Goal: Navigation & Orientation: Find specific page/section

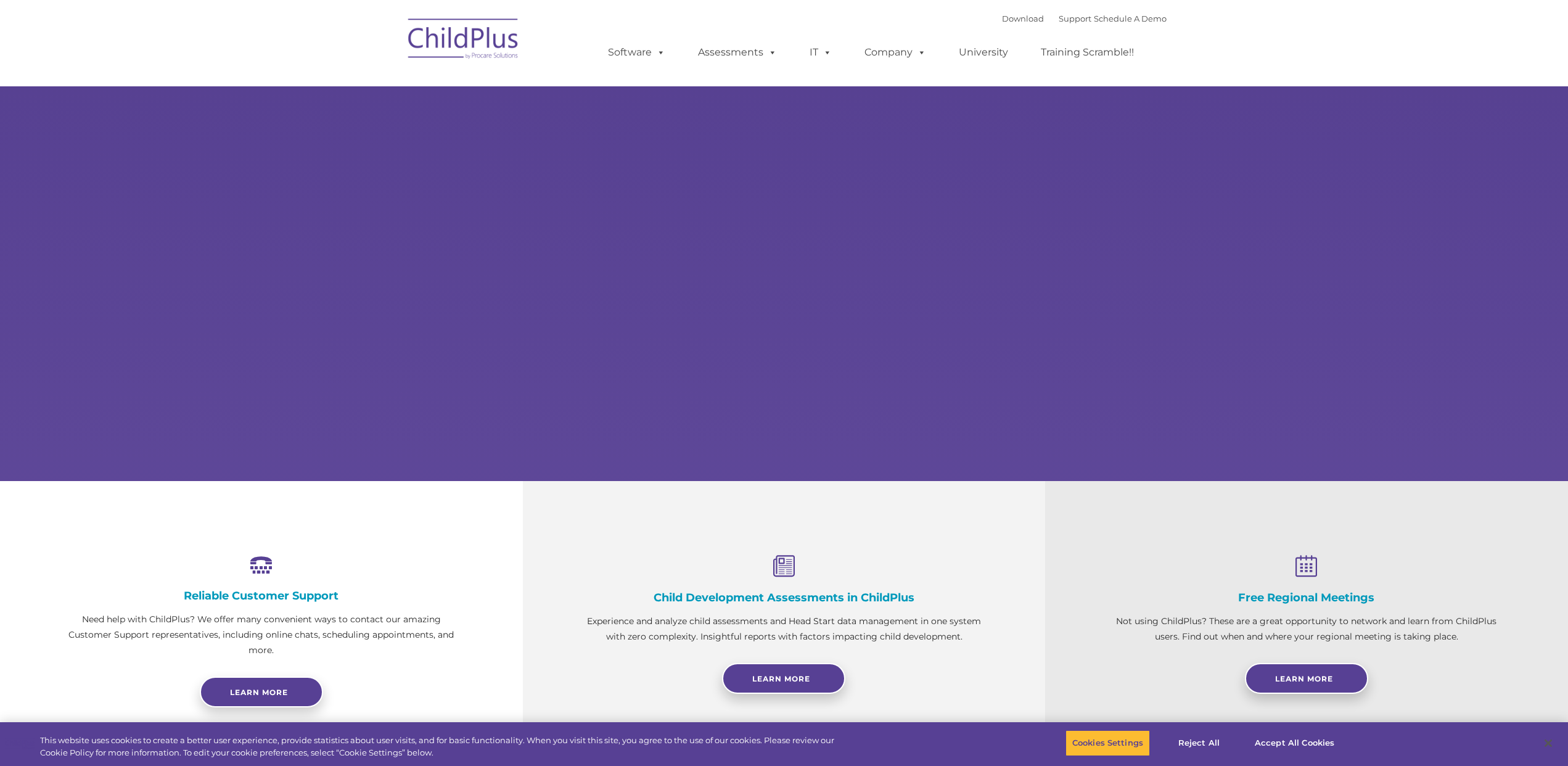
select select "MEDIUM"
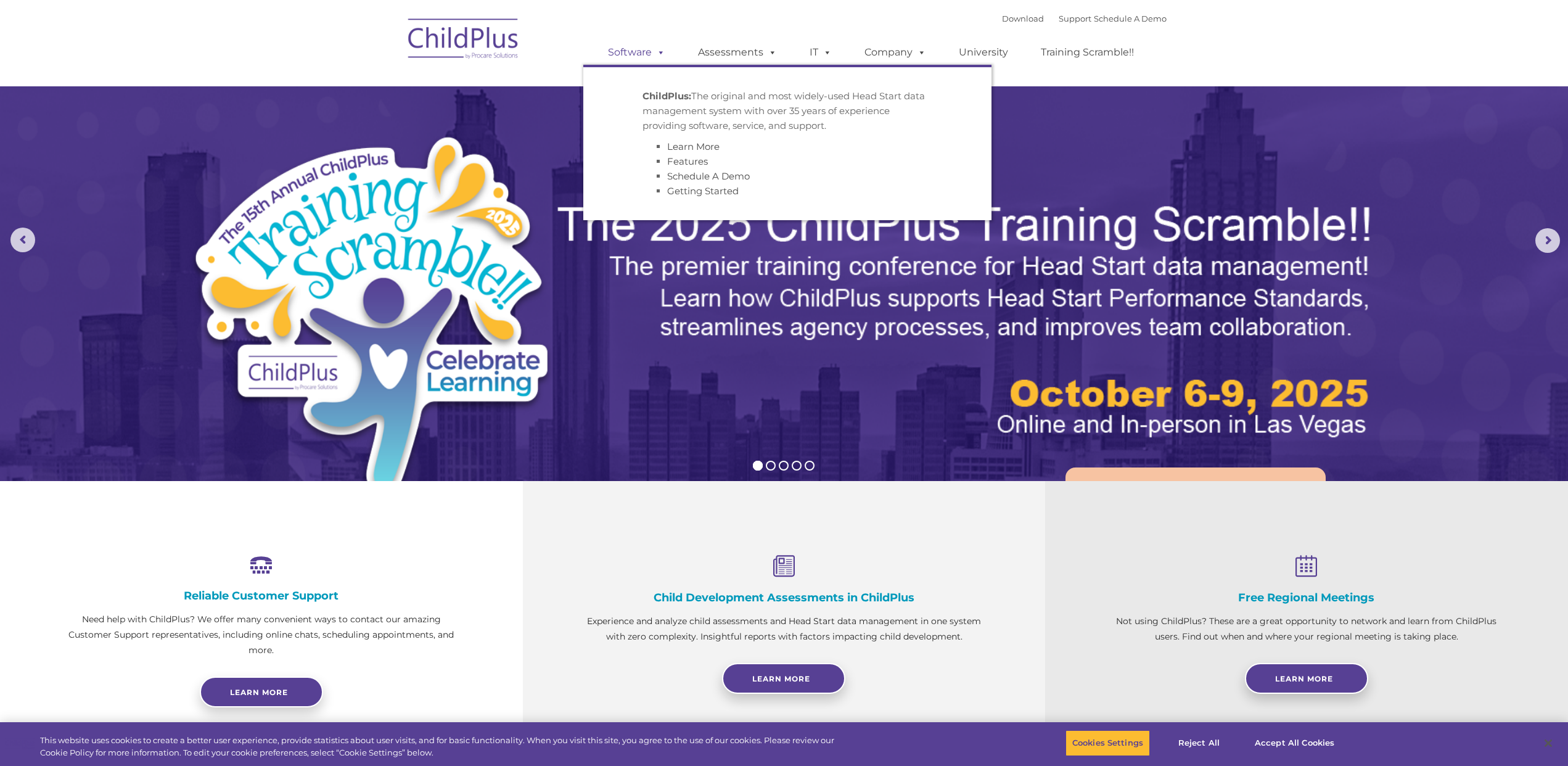
click at [661, 58] on span at bounding box center [658, 52] width 13 height 12
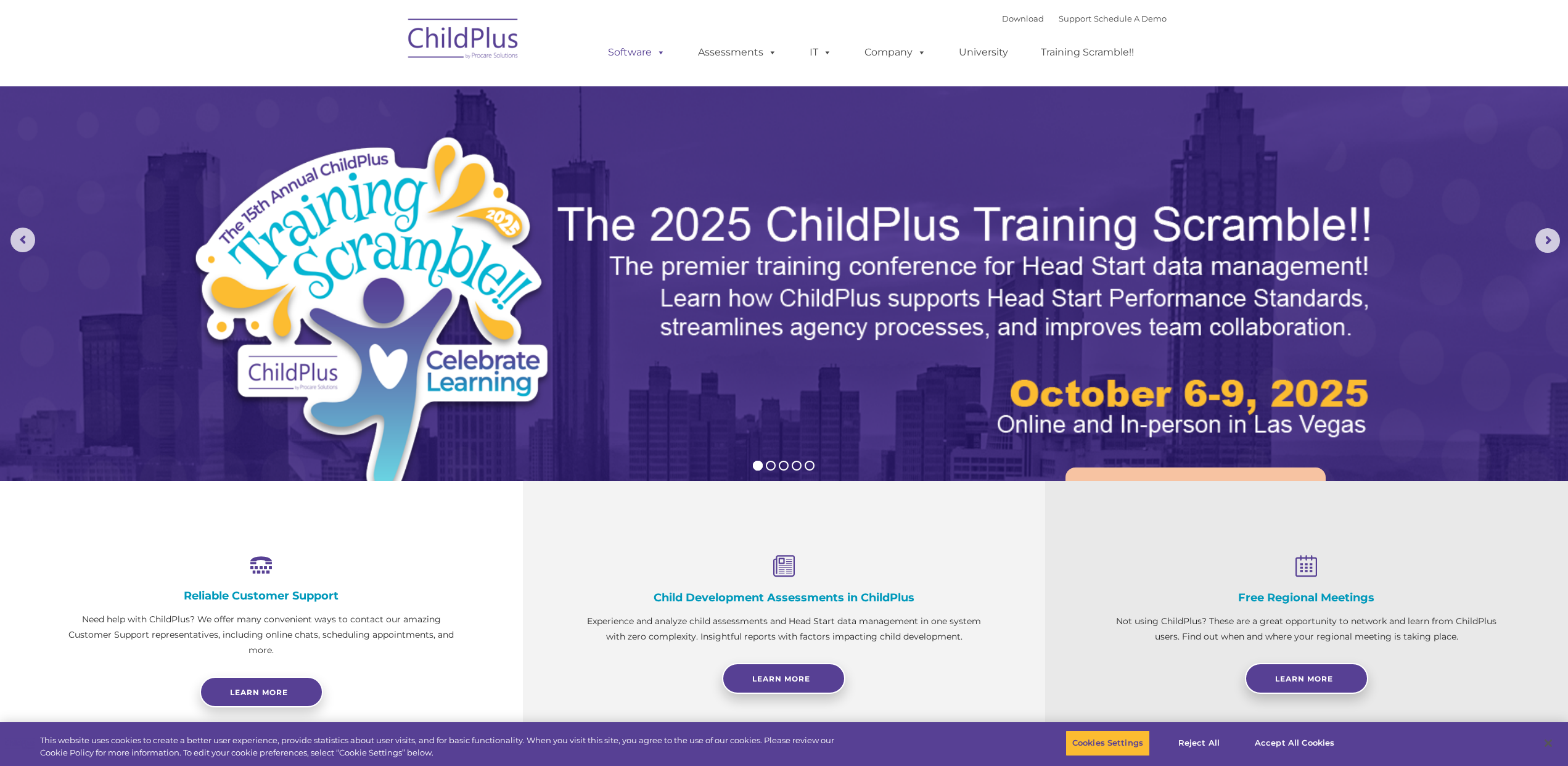
click at [658, 51] on span at bounding box center [658, 52] width 13 height 12
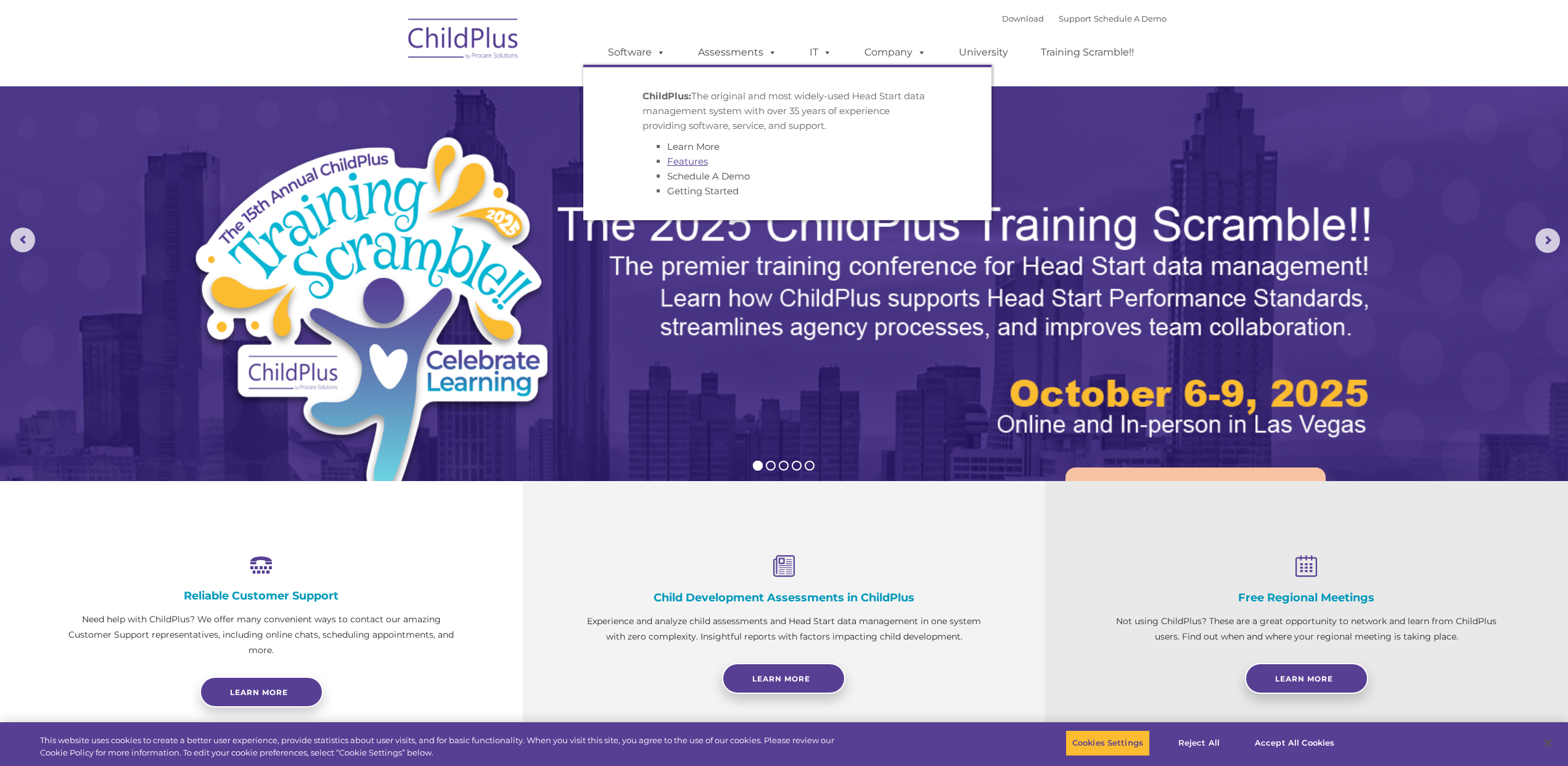
click at [685, 162] on link "Features" at bounding box center [687, 161] width 40 height 12
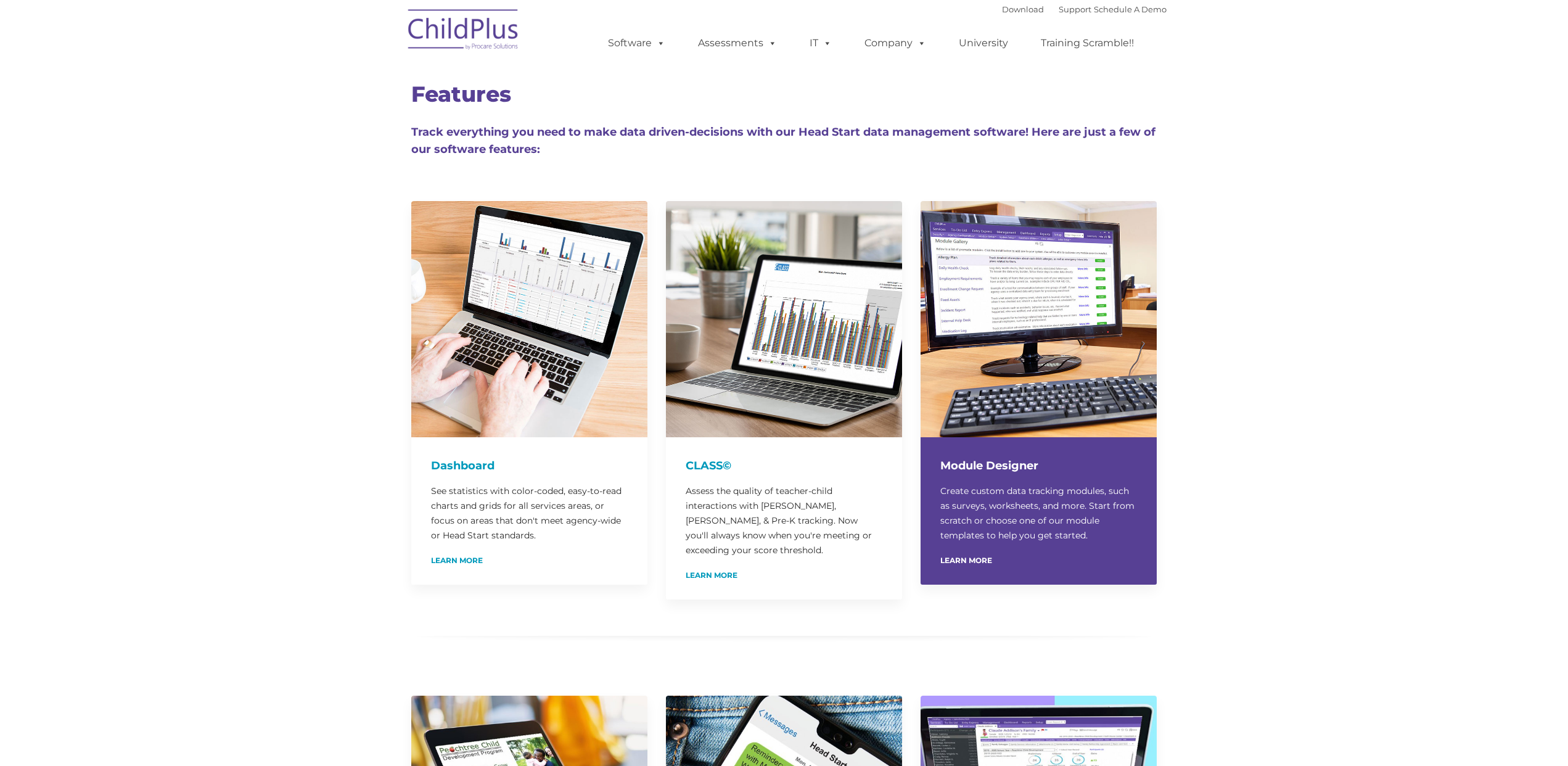
type input ""
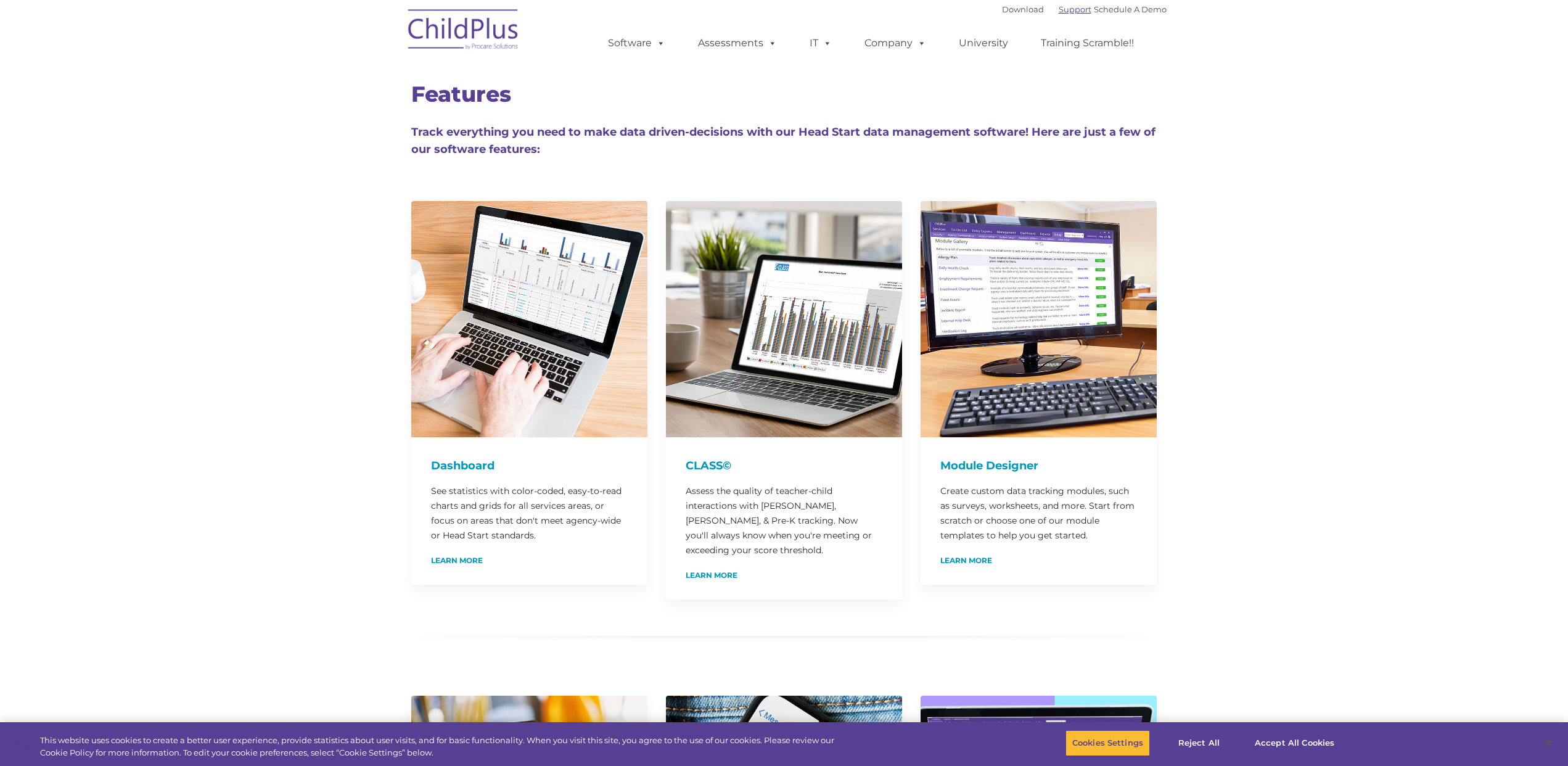
click at [1059, 11] on link "Support" at bounding box center [1075, 9] width 33 height 10
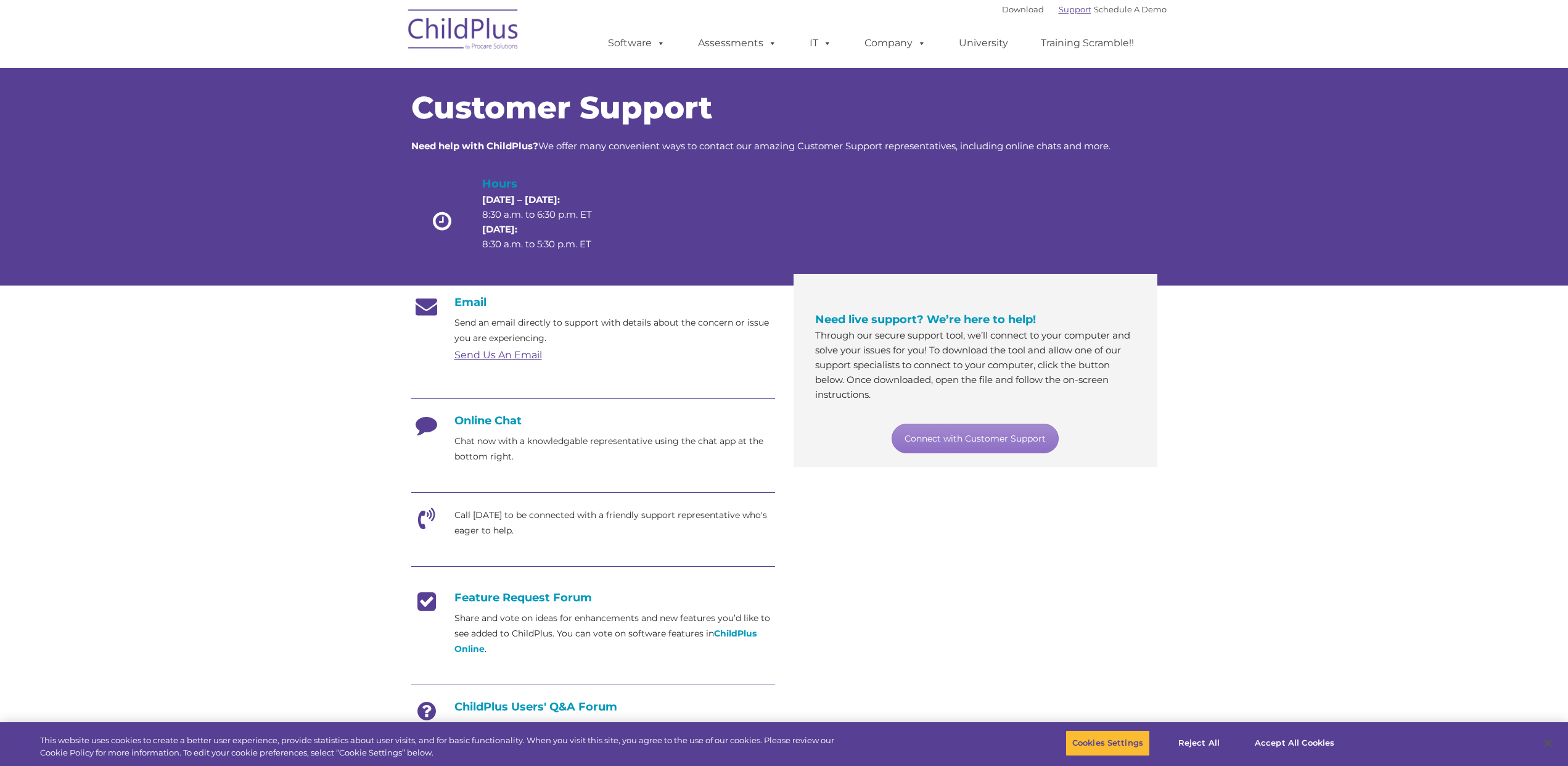
click at [1059, 13] on link "Support" at bounding box center [1075, 9] width 33 height 10
